Goal: Use online tool/utility: Utilize a website feature to perform a specific function

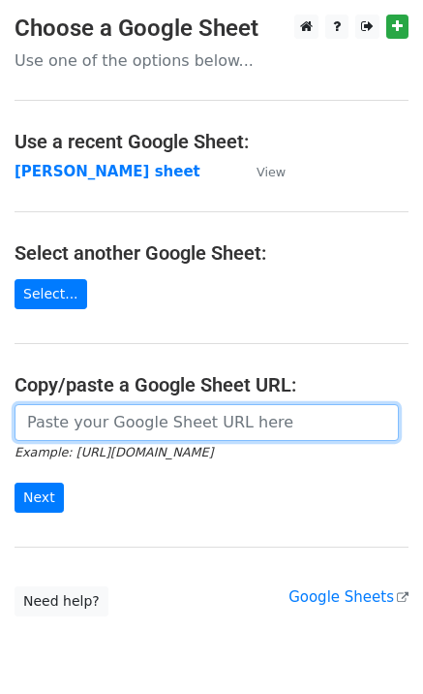
click at [133, 431] on input "url" at bounding box center [207, 422] width 385 height 37
paste input "[URL][DOMAIN_NAME]"
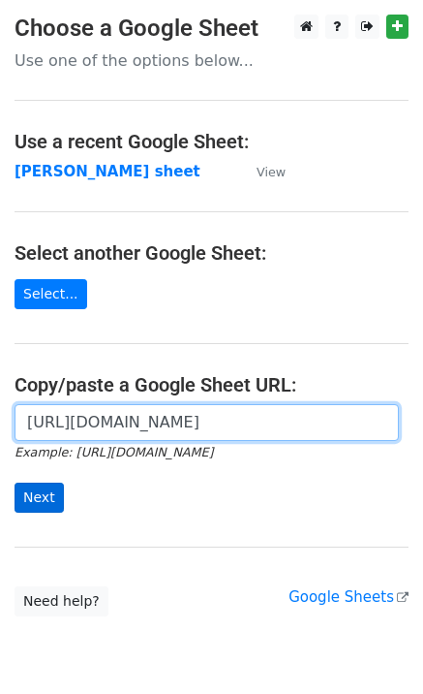
type input "[URL][DOMAIN_NAME]"
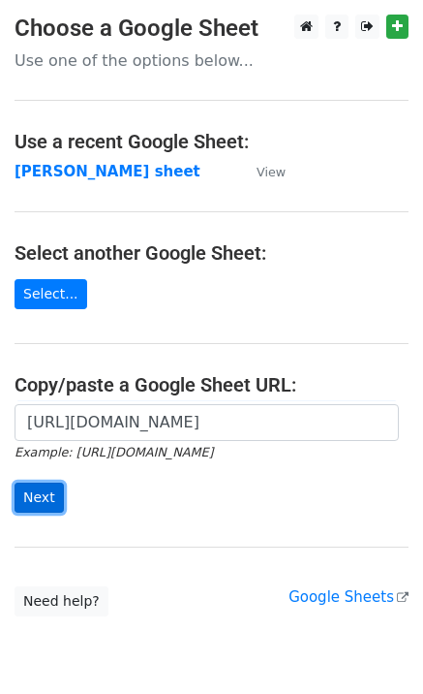
scroll to position [0, 0]
click at [49, 489] on input "Next" at bounding box center [39, 497] width 49 height 30
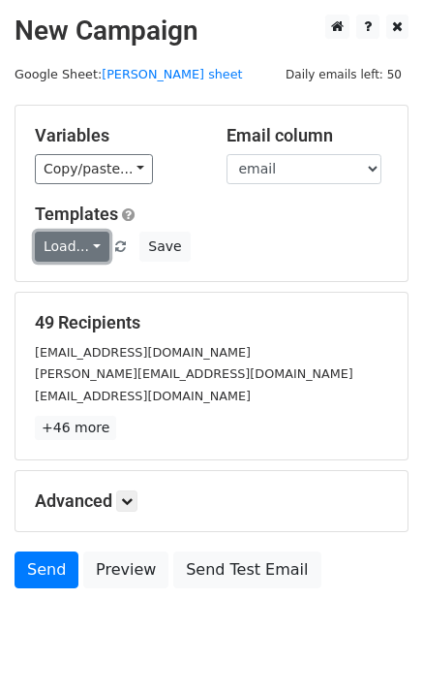
click at [61, 251] on link "Load..." at bounding box center [72, 247] width 75 height 30
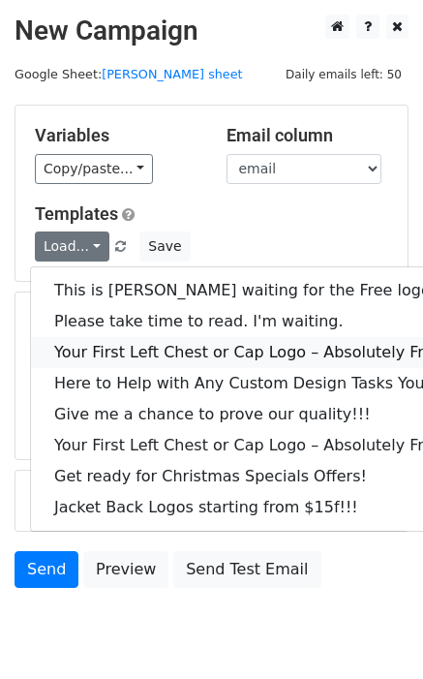
click at [134, 359] on link "Your First Left Chest or Cap Logo – Absolutely Free" at bounding box center [262, 352] width 462 height 31
